Goal: Information Seeking & Learning: Learn about a topic

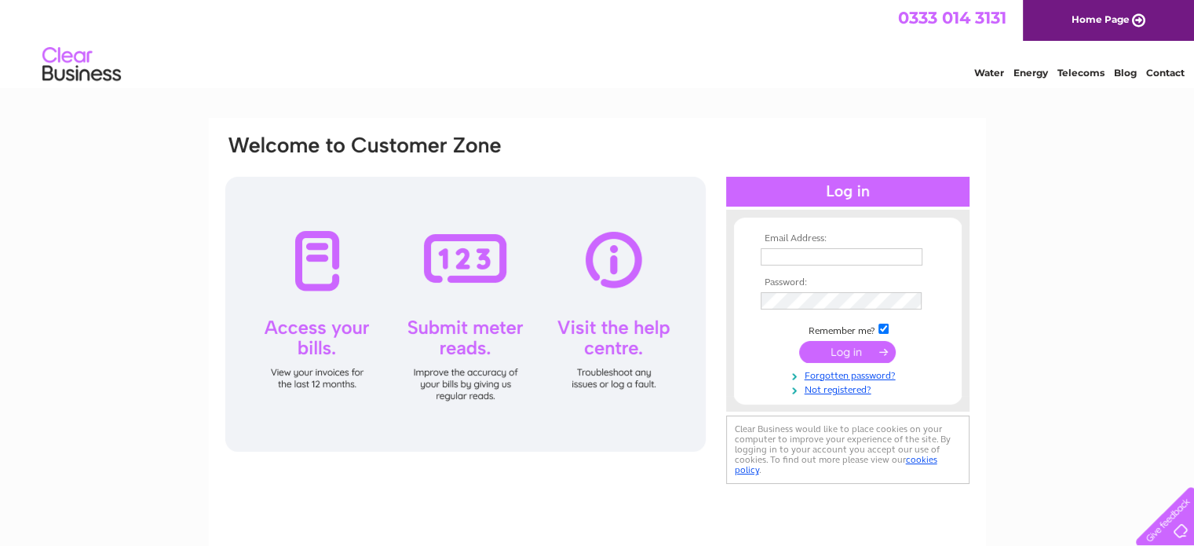
type input "mbspice@outlook.com"
click at [836, 345] on input "submit" at bounding box center [847, 352] width 97 height 22
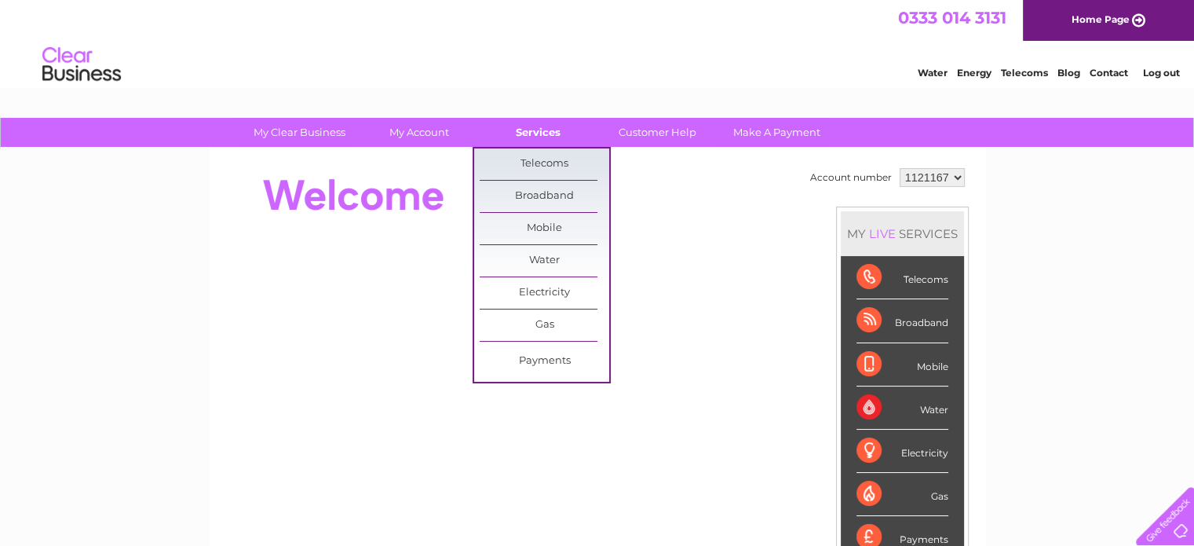
click at [526, 132] on link "Services" at bounding box center [538, 132] width 130 height 29
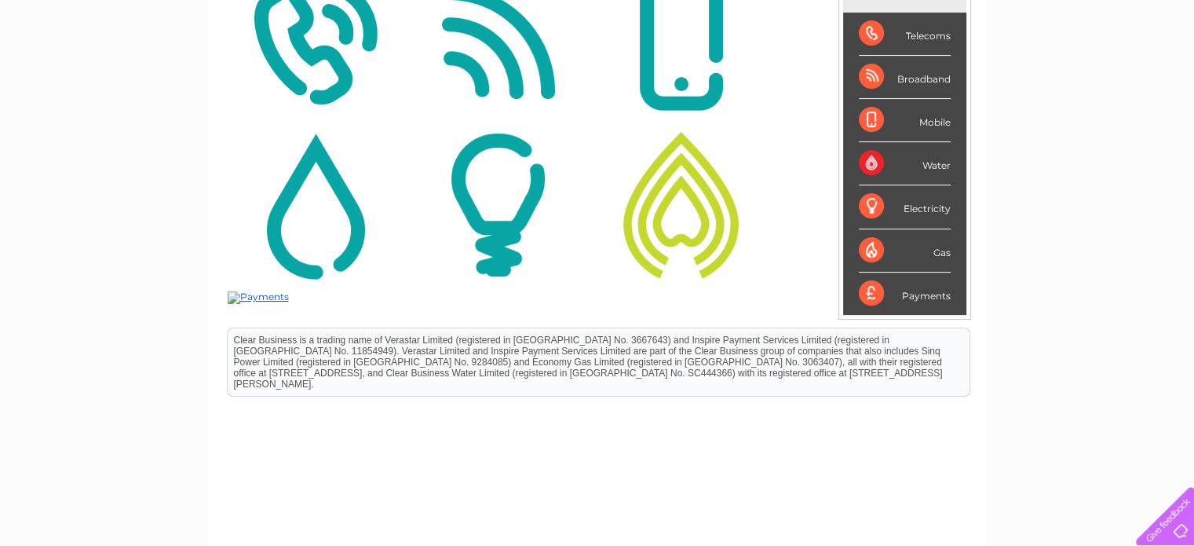
scroll to position [263, 0]
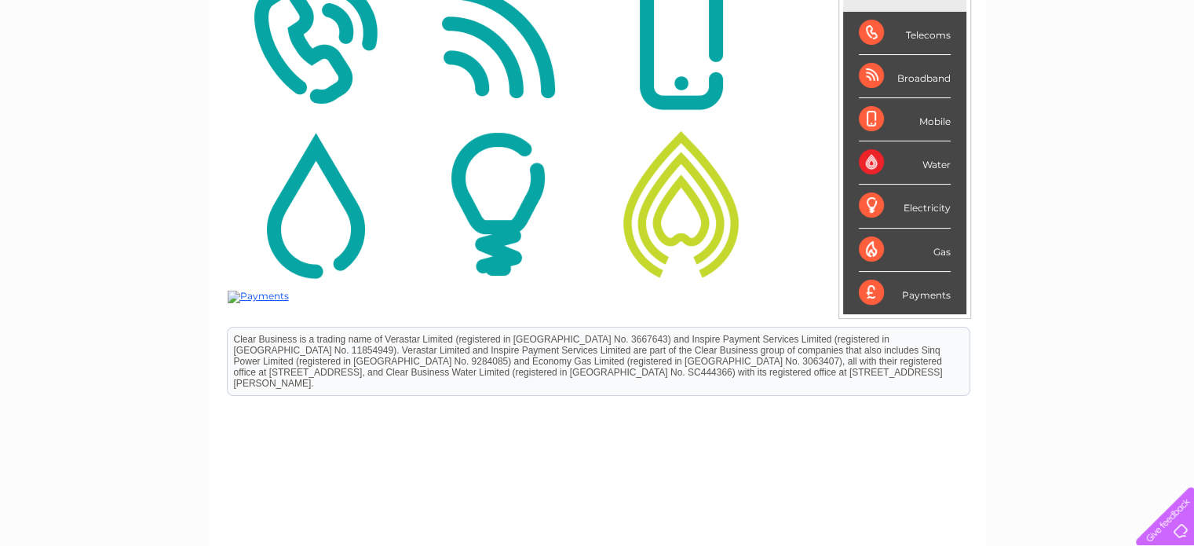
click at [314, 56] on img at bounding box center [315, 41] width 175 height 152
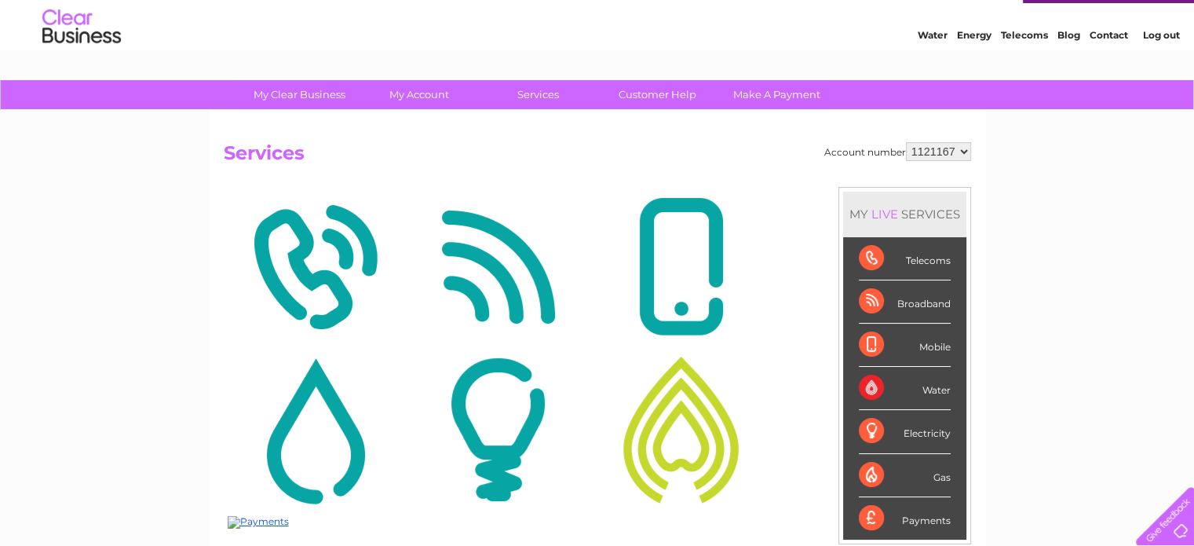
scroll to position [8, 0]
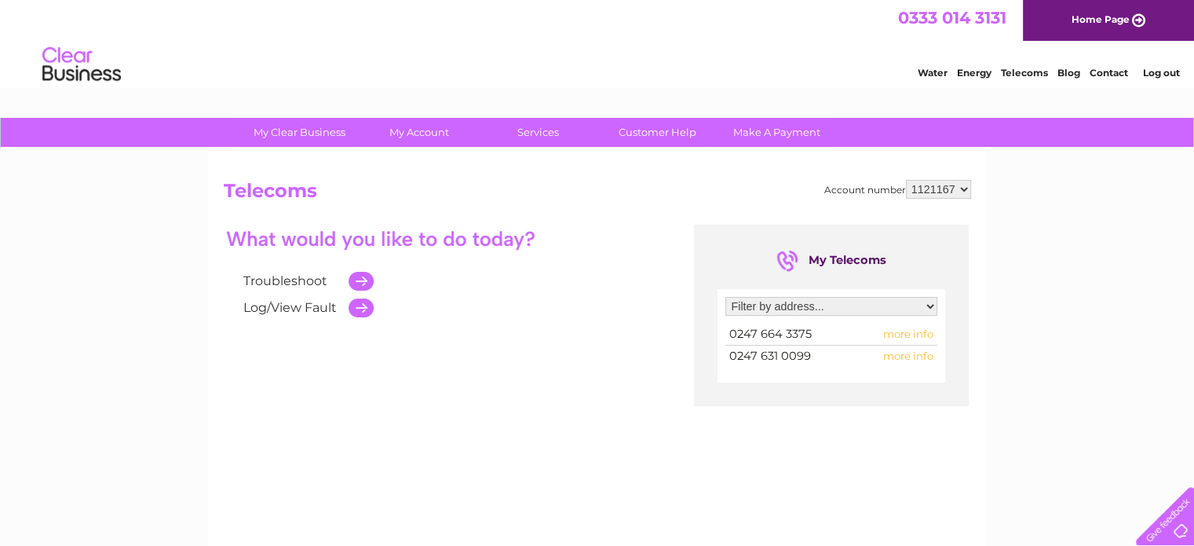
click at [900, 331] on span "more info" at bounding box center [908, 333] width 50 height 13
click at [920, 331] on span "more info" at bounding box center [908, 333] width 50 height 13
click at [643, 131] on link "Customer Help" at bounding box center [658, 132] width 130 height 29
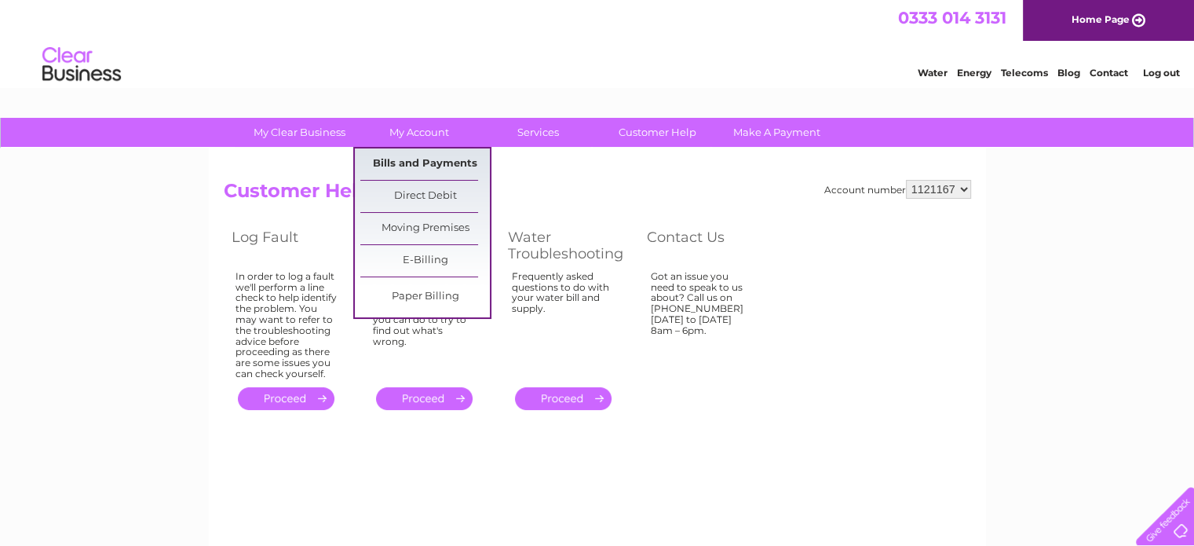
click at [428, 153] on link "Bills and Payments" at bounding box center [425, 163] width 130 height 31
